Goal: Transaction & Acquisition: Purchase product/service

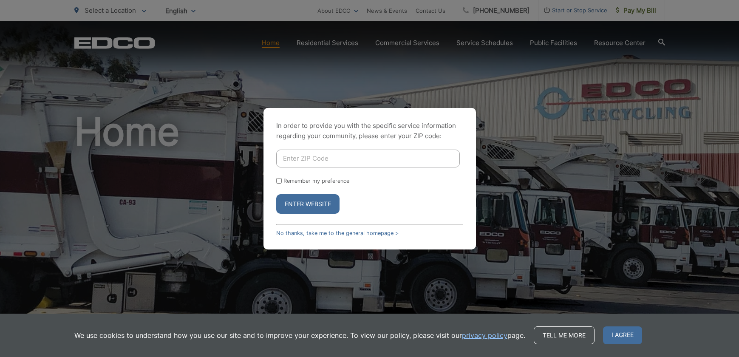
click at [327, 159] on input "Enter ZIP Code" at bounding box center [368, 159] width 184 height 18
type input "91935"
drag, startPoint x: 280, startPoint y: 182, endPoint x: 287, endPoint y: 189, distance: 10.8
click at [280, 182] on input "Remember my preference" at bounding box center [279, 181] width 6 height 6
checkbox input "true"
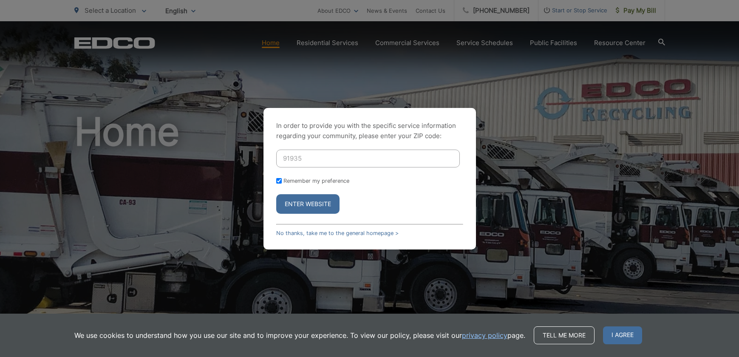
click at [299, 202] on button "Enter Website" at bounding box center [307, 204] width 63 height 20
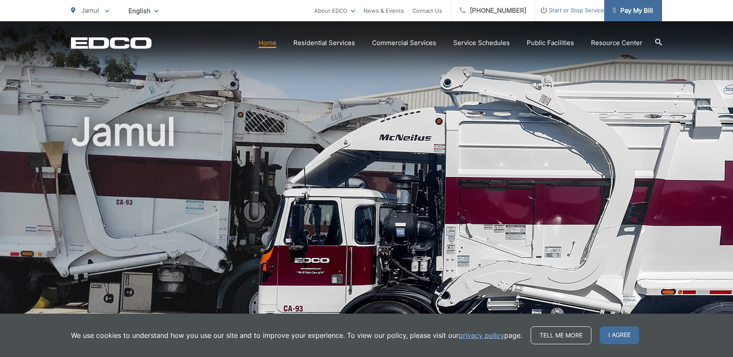
click at [635, 7] on span "Pay My Bill" at bounding box center [633, 11] width 40 height 10
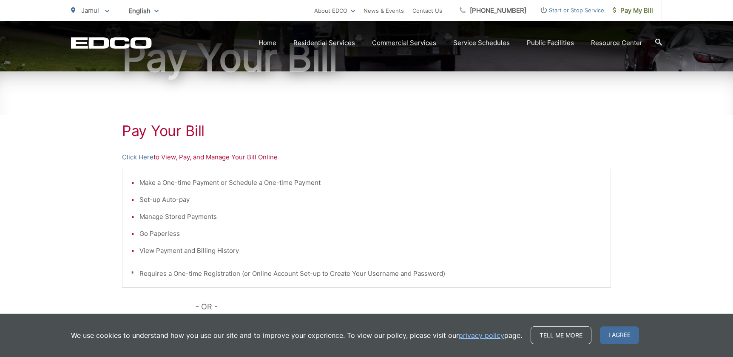
scroll to position [100, 0]
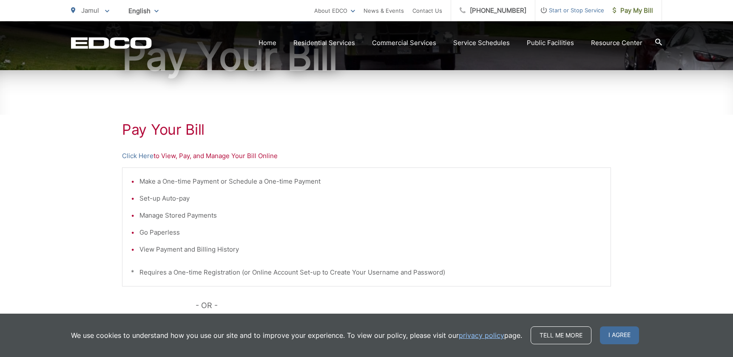
click at [615, 336] on span "I agree" at bounding box center [619, 336] width 39 height 18
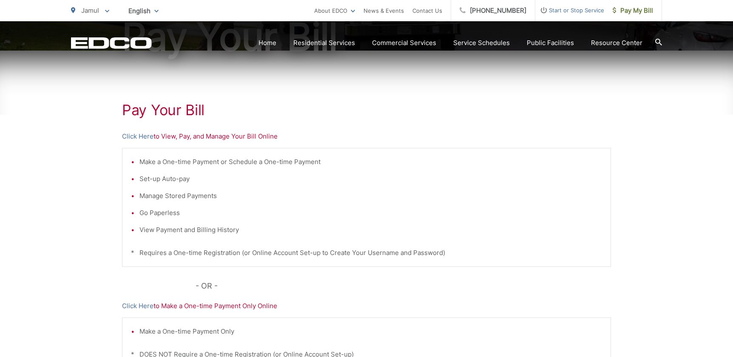
scroll to position [124, 0]
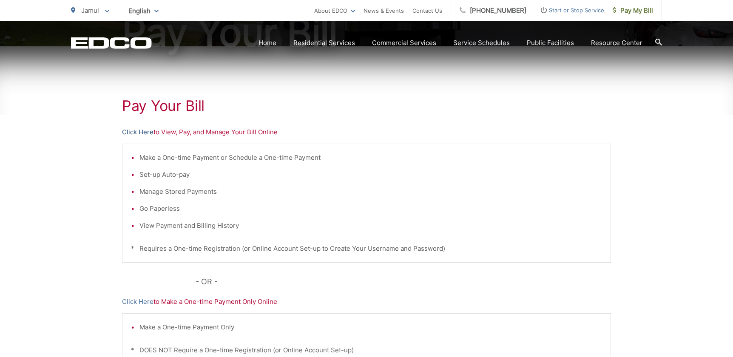
click at [143, 130] on link "Click Here" at bounding box center [137, 132] width 31 height 10
